Goal: Task Accomplishment & Management: Use online tool/utility

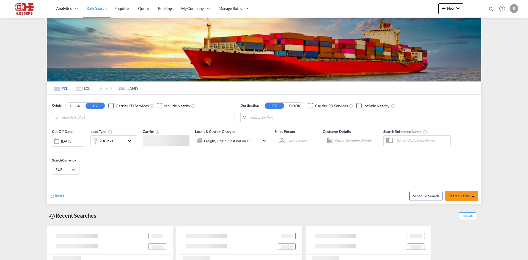
type input "[GEOGRAPHIC_DATA], BEANR"
type input "Qingdao Pt, CNQDG"
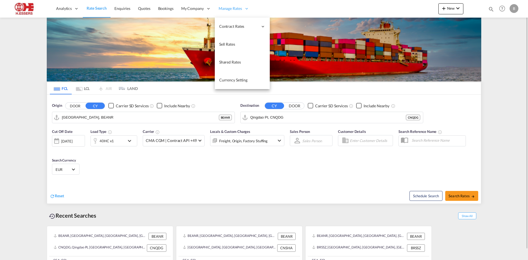
click at [221, 12] on div "Manage Rates" at bounding box center [234, 9] width 38 height 18
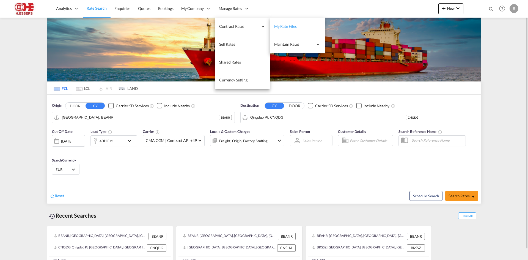
click at [275, 26] on span "My Rate Files" at bounding box center [285, 26] width 23 height 5
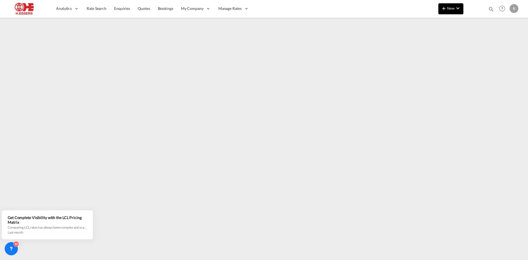
click at [448, 8] on span "New" at bounding box center [450, 8] width 21 height 4
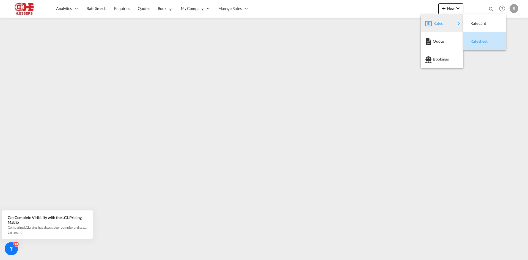
click at [476, 39] on span "Ratesheet" at bounding box center [473, 41] width 6 height 11
